Goal: Go to known website: Access a specific website the user already knows

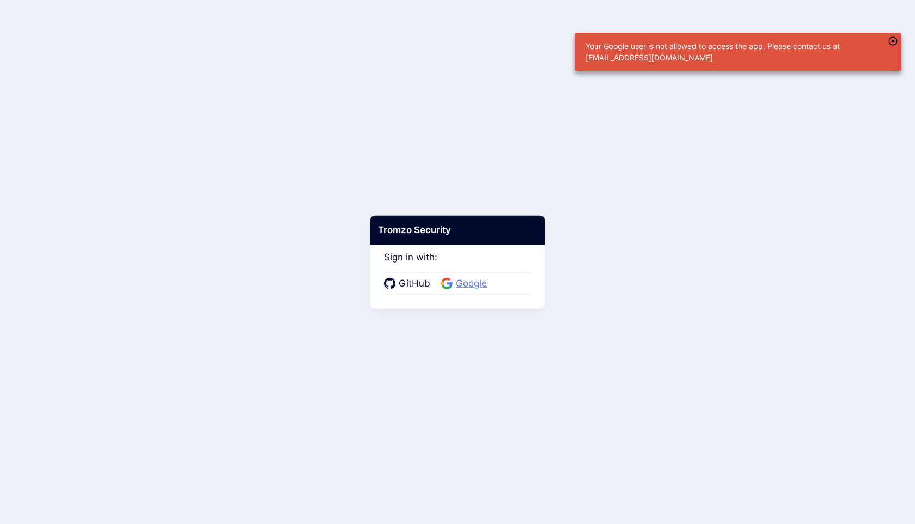
click at [471, 282] on span "Google" at bounding box center [472, 284] width 38 height 14
